Goal: Book appointment/travel/reservation

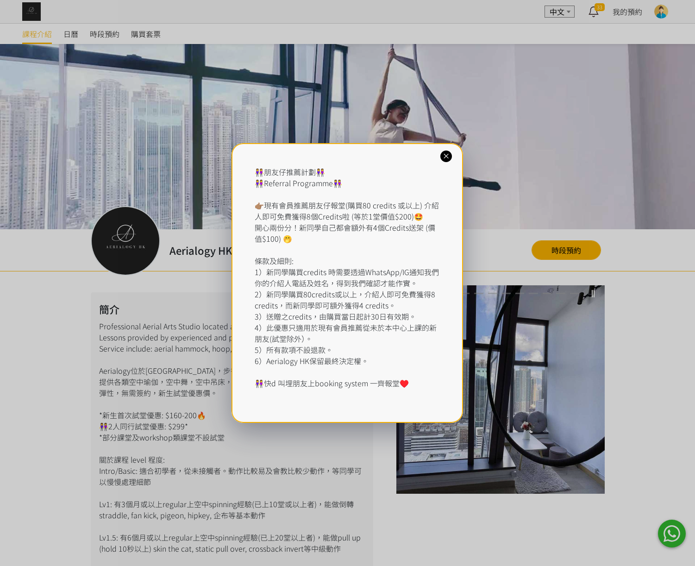
click at [438, 161] on div "👭朋友仔推薦計劃👭 👭Referral Programme👭 👉🏽現有會員推薦朋友仔報堂(購買80 credits 或以上) 介紹人即可免費獲得8個Credi…" at bounding box center [348, 283] width 232 height 280
click at [443, 157] on icon at bounding box center [446, 156] width 9 height 9
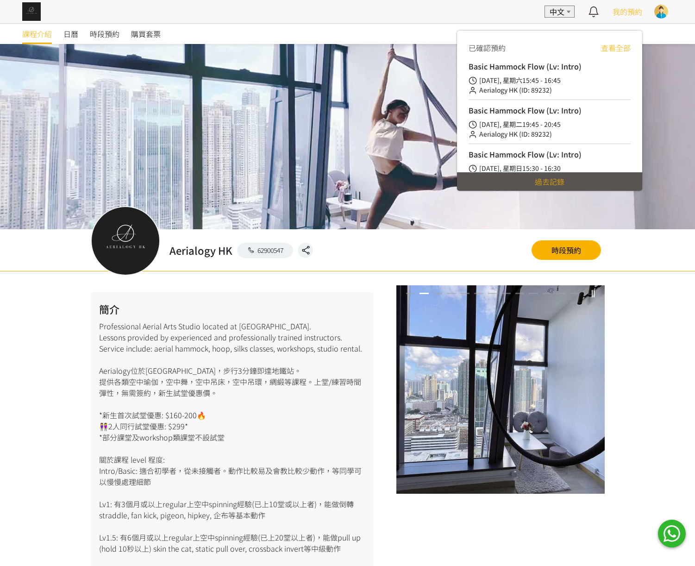
click at [629, 13] on span "我的預約" at bounding box center [628, 11] width 30 height 11
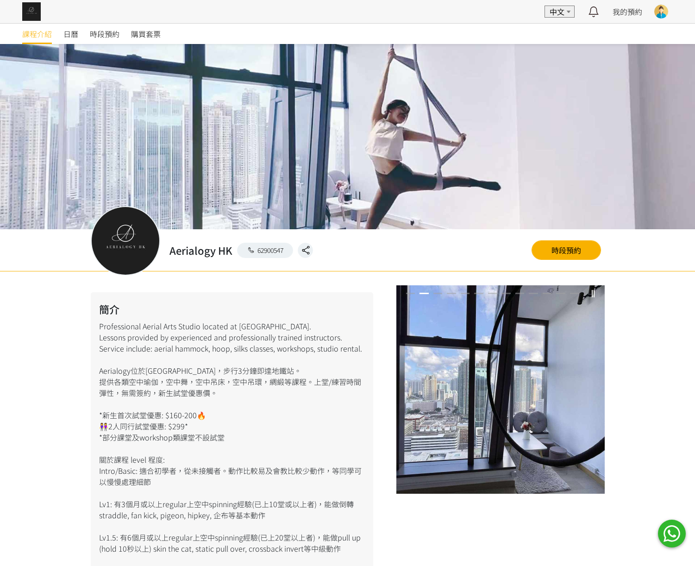
click at [656, 13] on div at bounding box center [661, 12] width 14 height 14
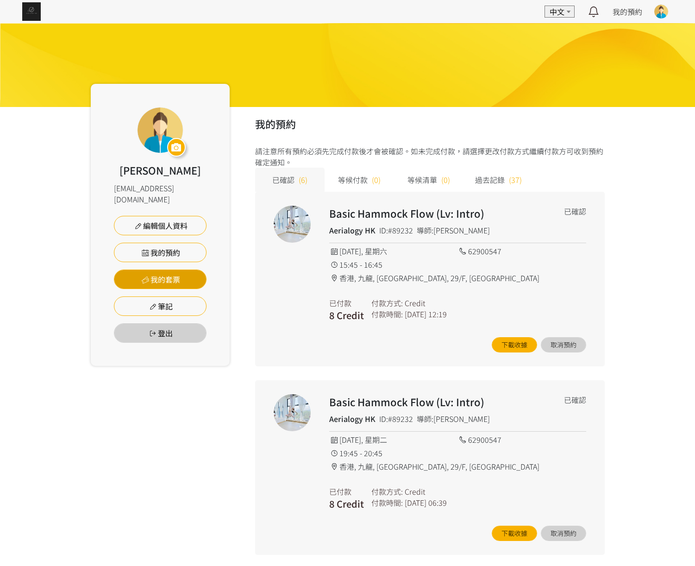
click at [154, 270] on link "我的套票" at bounding box center [160, 279] width 93 height 19
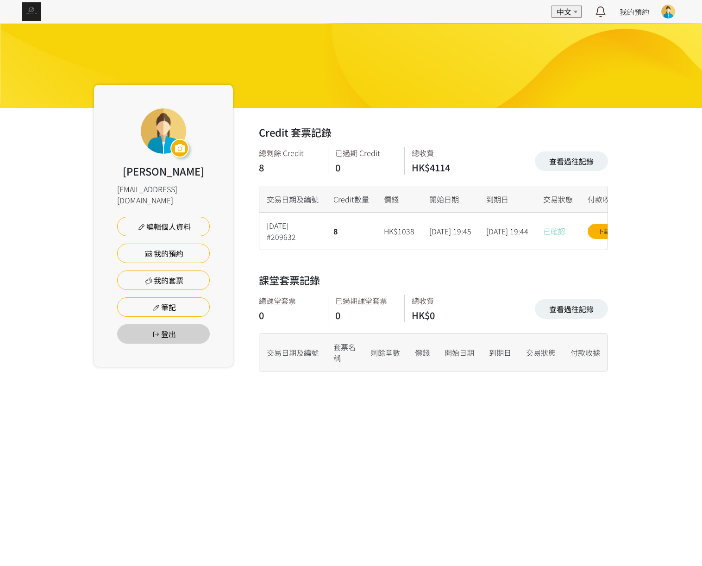
click at [32, 14] on img at bounding box center [31, 11] width 19 height 19
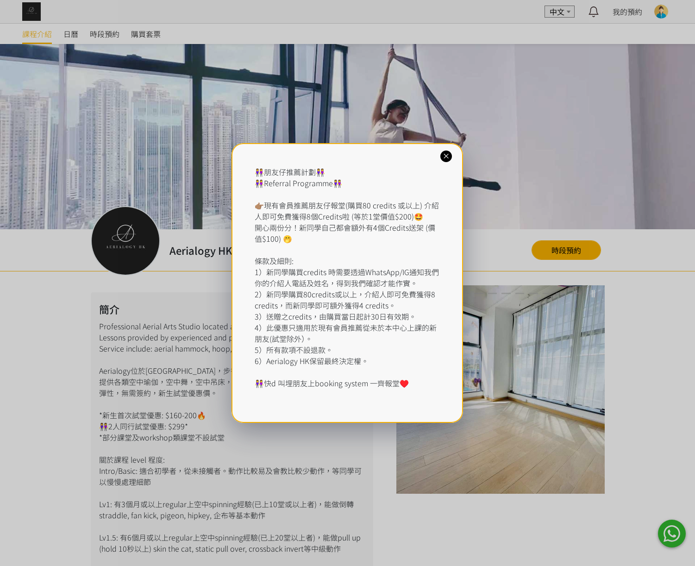
click at [445, 154] on icon at bounding box center [446, 156] width 9 height 9
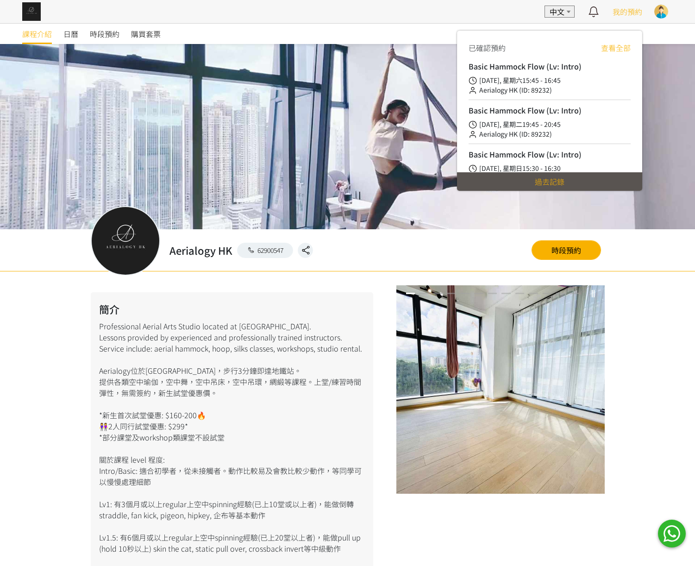
click at [631, 11] on span "我的預約" at bounding box center [628, 11] width 30 height 11
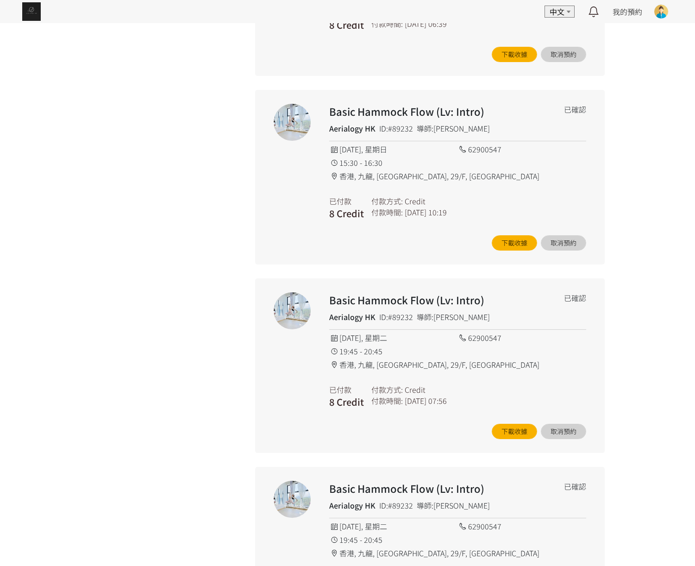
scroll to position [757, 0]
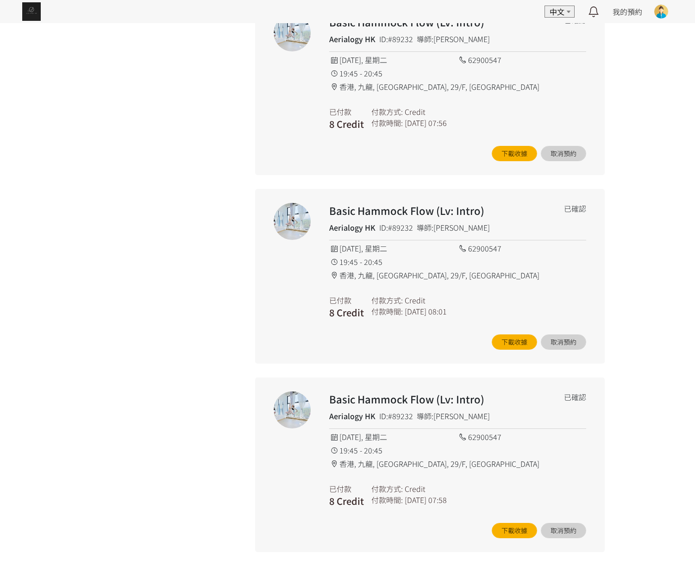
click at [543, 46] on div "Basic Hammock Flow (Lv: Intro) Aerialogy HK ID:#89232 導師:[PERSON_NAME] 已確認 [DAT…" at bounding box center [457, 87] width 257 height 147
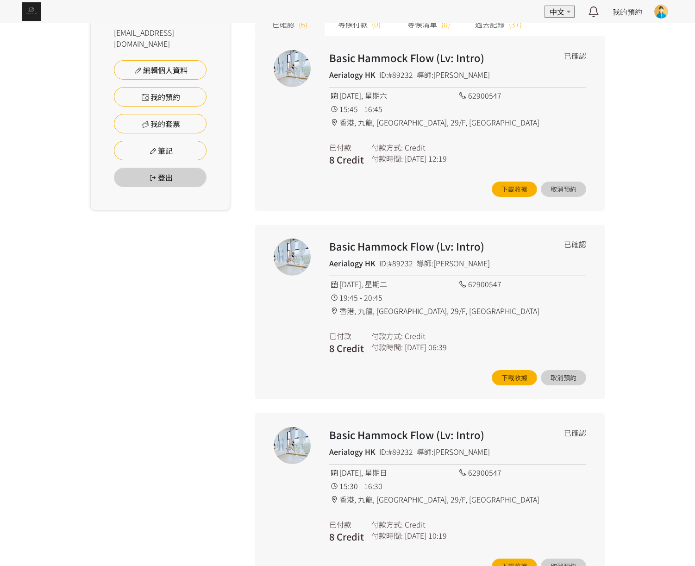
scroll to position [0, 0]
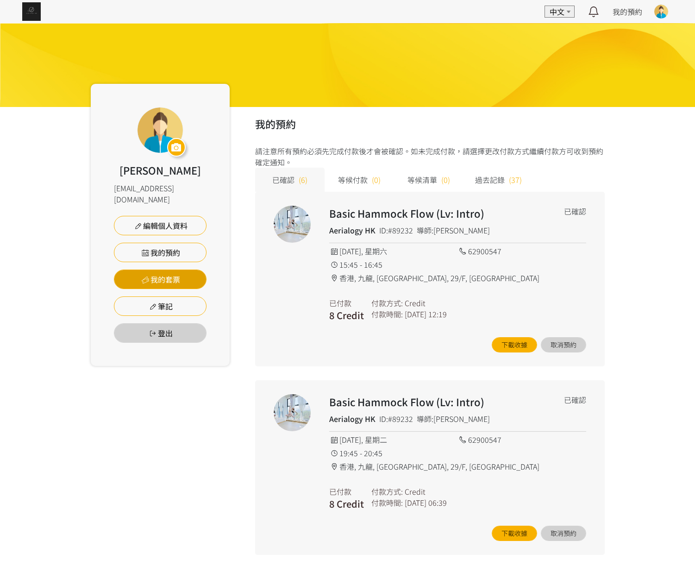
click at [156, 270] on link "我的套票" at bounding box center [160, 279] width 93 height 19
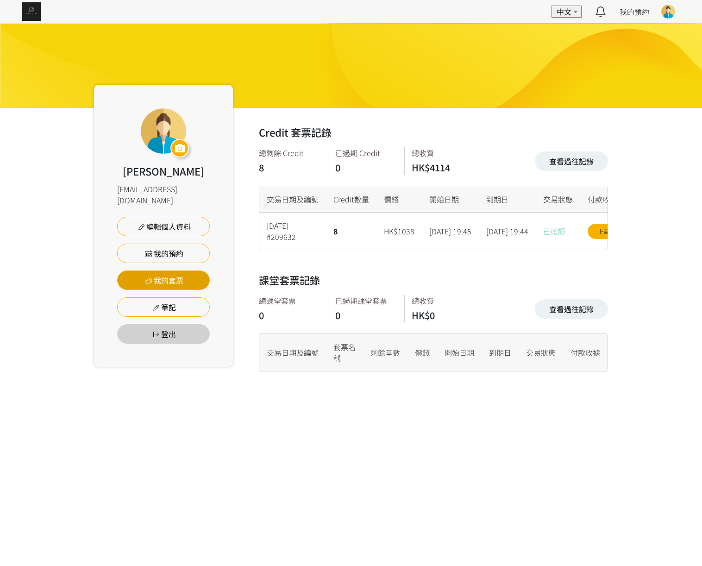
click at [150, 277] on icon at bounding box center [149, 280] width 10 height 7
click at [30, 16] on img at bounding box center [31, 11] width 19 height 19
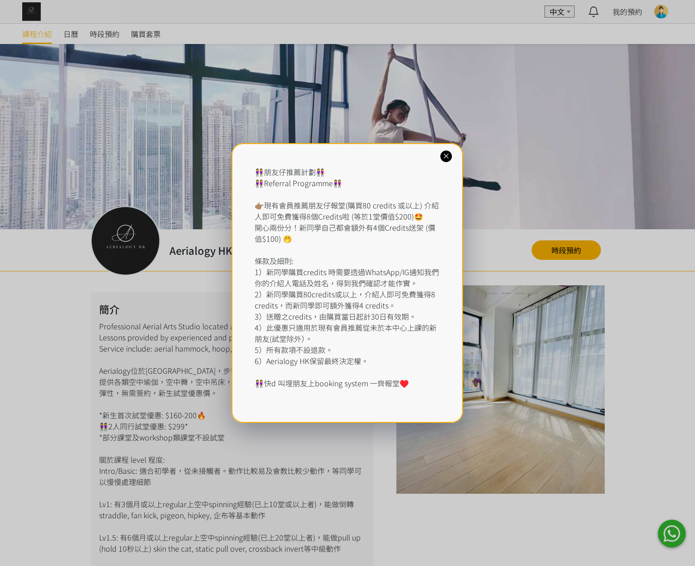
click at [449, 155] on icon at bounding box center [446, 156] width 9 height 9
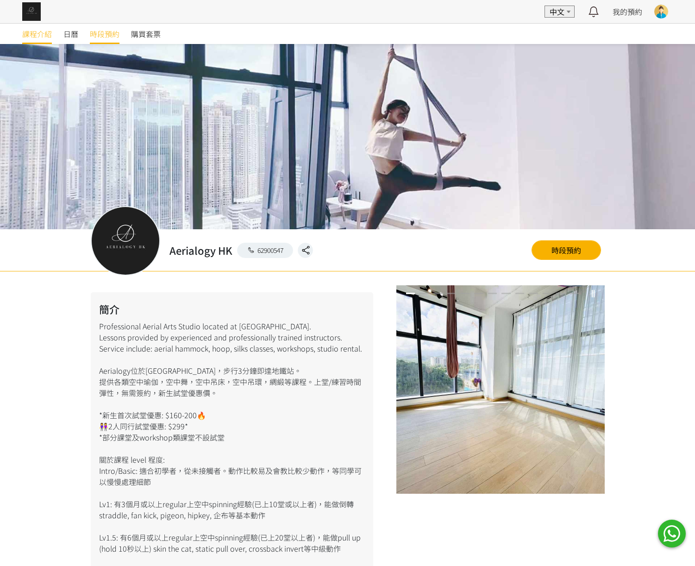
click at [95, 34] on span "時段預約" at bounding box center [105, 33] width 30 height 11
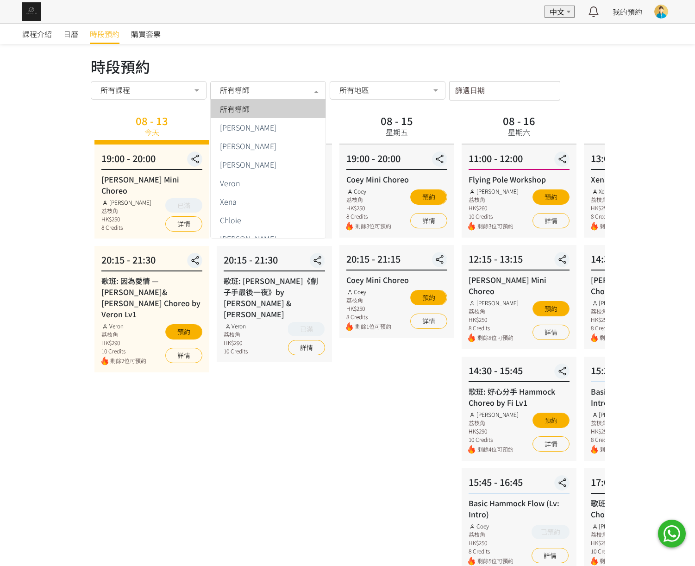
click at [289, 93] on div "所有導師" at bounding box center [267, 89] width 103 height 9
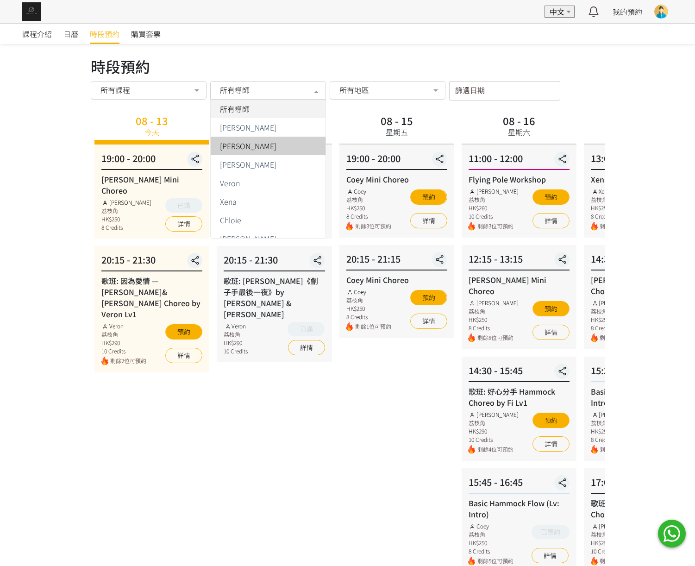
click at [239, 145] on span "[PERSON_NAME]" at bounding box center [248, 145] width 57 height 7
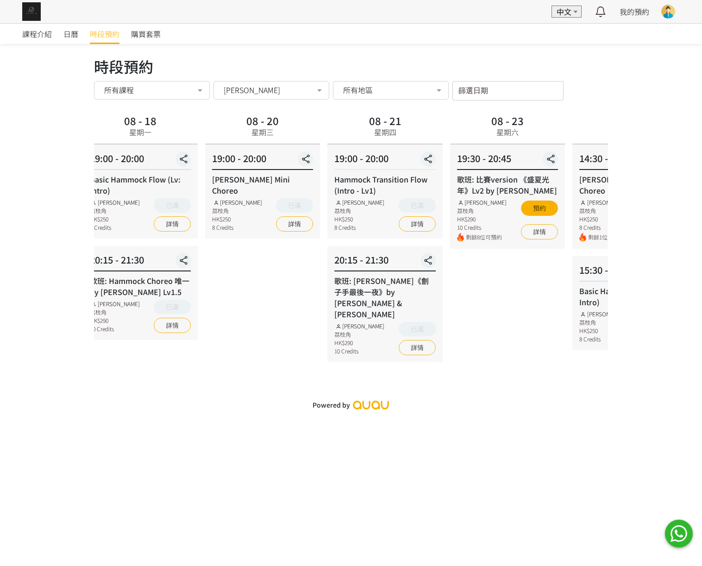
click at [0, 202] on html "EN 中文 最新通知 空中藝術 | Hammock - Foundation 1 (Spinning Technique) 即將開始，請按時上課 4日前 詳情…" at bounding box center [351, 207] width 702 height 414
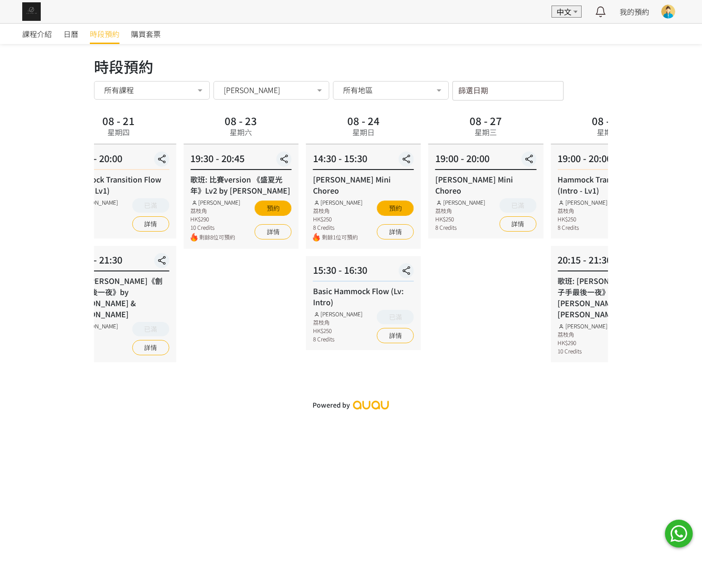
click at [56, 201] on div "課程介紹 日曆 時段預約 購買套票 時段預約 時段預約 所有課程 所有課程 Rachel Mini Choreo 歌班: 因為愛情 — 陳奕迅&王菲 Hamm…" at bounding box center [351, 218] width 702 height 391
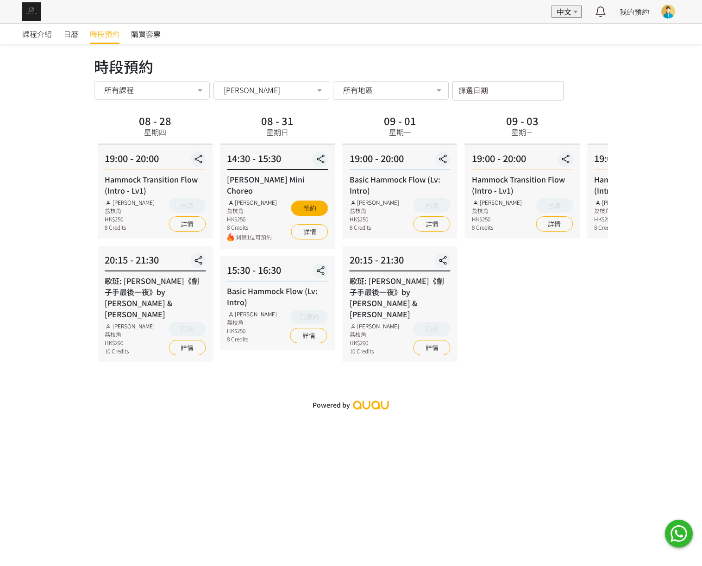
click at [465, 176] on div "19:00 - 20:00 Hammock Transition Flow (Intro - Lv1) Rachel Ng 荔枝角 HK$250 8 Cred…" at bounding box center [522, 191] width 115 height 94
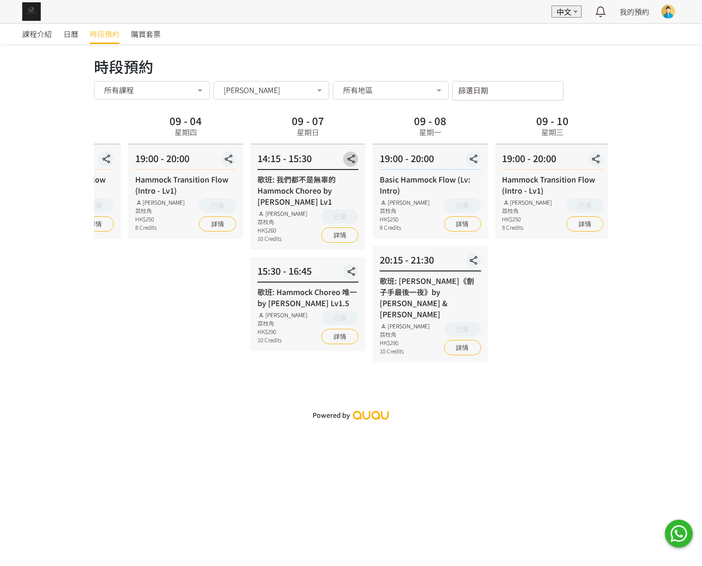
click at [251, 181] on div "14:15 - 15:30 歌班: 我們都不是無辜的 Hammock Choreo by Rachel Lv1 Rachel Ng 荔枝角 HK$260 10…" at bounding box center [308, 196] width 115 height 105
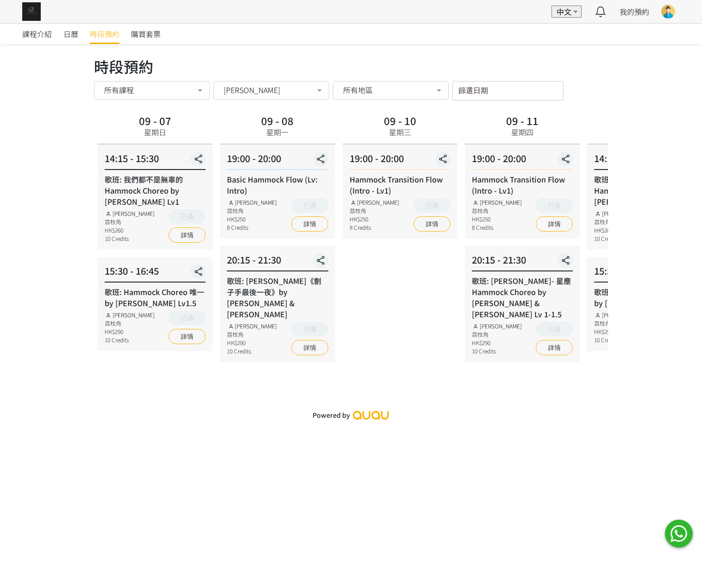
click at [465, 179] on div "19:00 - 20:00 Hammock Transition Flow (Intro - Lv1) Rachel Ng 荔枝角 HK$250 8 Cred…" at bounding box center [522, 191] width 115 height 94
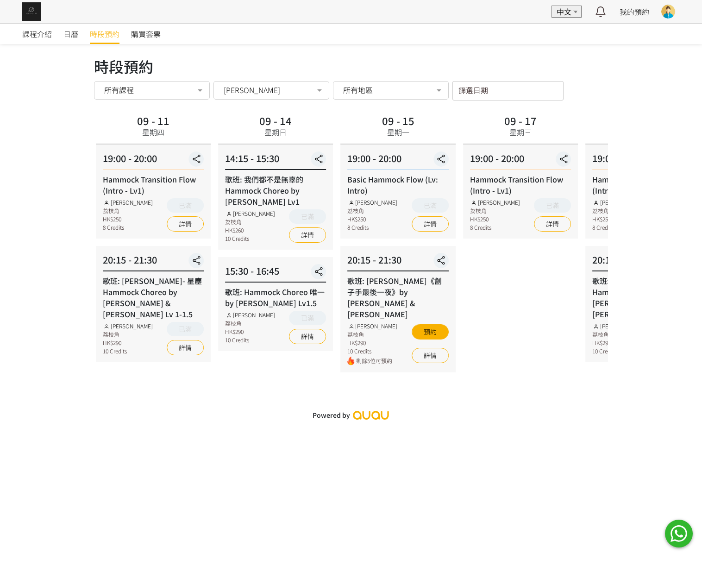
click at [463, 184] on div "19:00 - 20:00 Hammock Transition Flow (Intro - Lv1) Rachel Ng 荔枝角 HK$250 8 Cred…" at bounding box center [520, 191] width 115 height 94
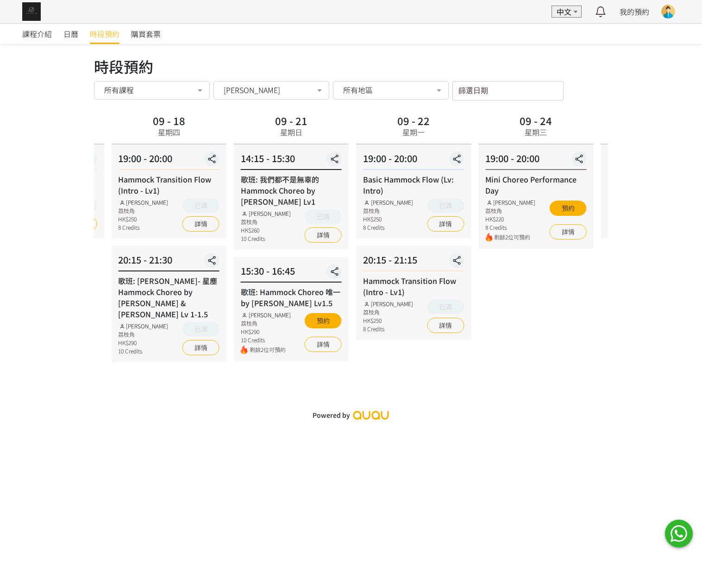
click at [242, 185] on div "14:15 - 15:30 歌班: 我們都不是無辜的 Hammock Choreo by Rachel Lv1 Rachel Ng 荔枝角 HK$260 10…" at bounding box center [291, 196] width 115 height 105
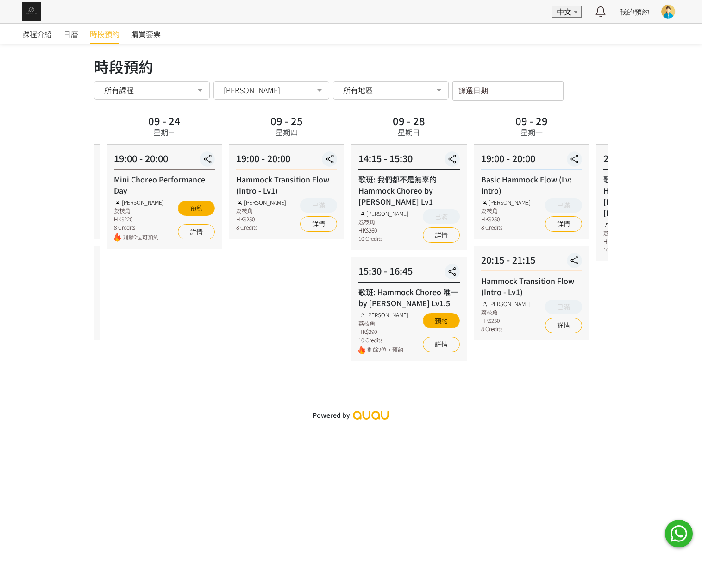
click at [197, 195] on div "Mini Choreo Performance Day" at bounding box center [164, 185] width 101 height 22
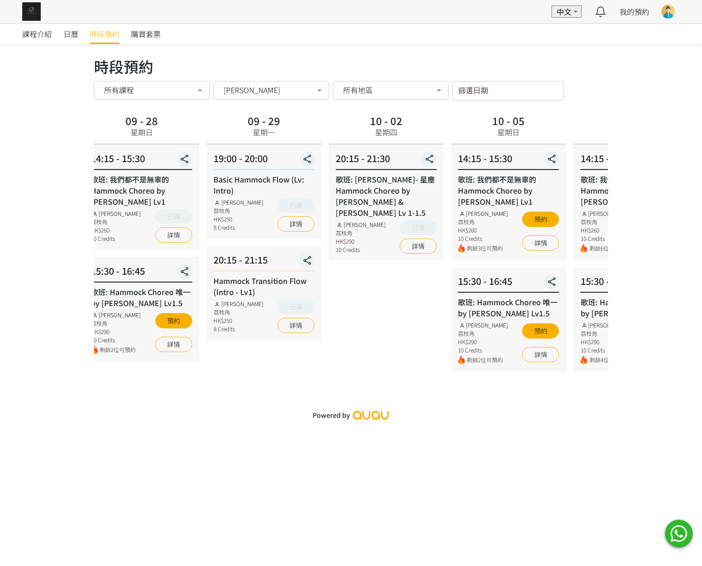
click at [265, 199] on div "Basic Hammock Flow (Lv: Intro) Rachel Ng 荔枝角 HK$250 8 Credits 已滿 詳情" at bounding box center [263, 203] width 101 height 58
